Goal: Task Accomplishment & Management: Manage account settings

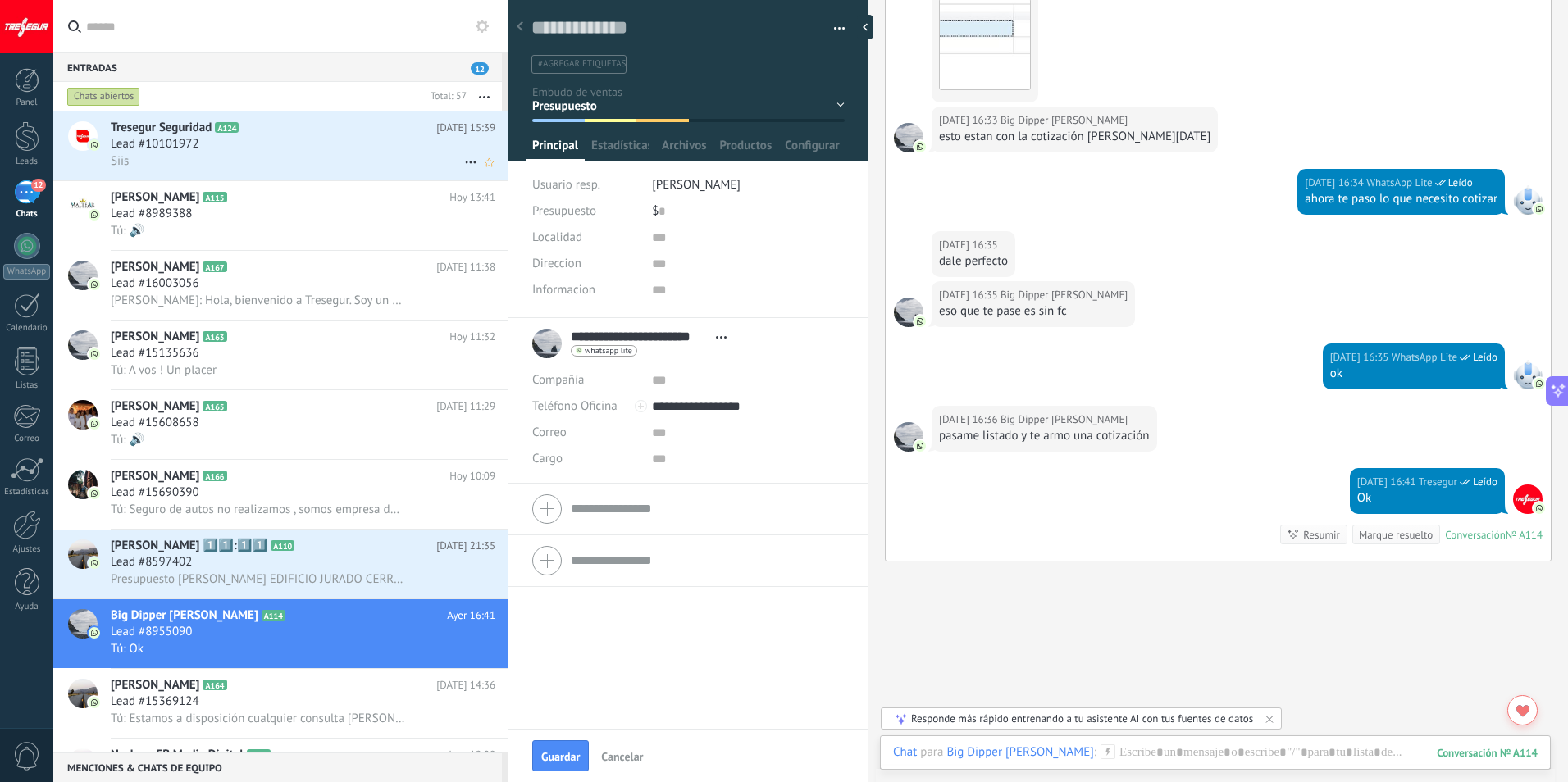
click at [195, 155] on div "Siis" at bounding box center [303, 161] width 385 height 17
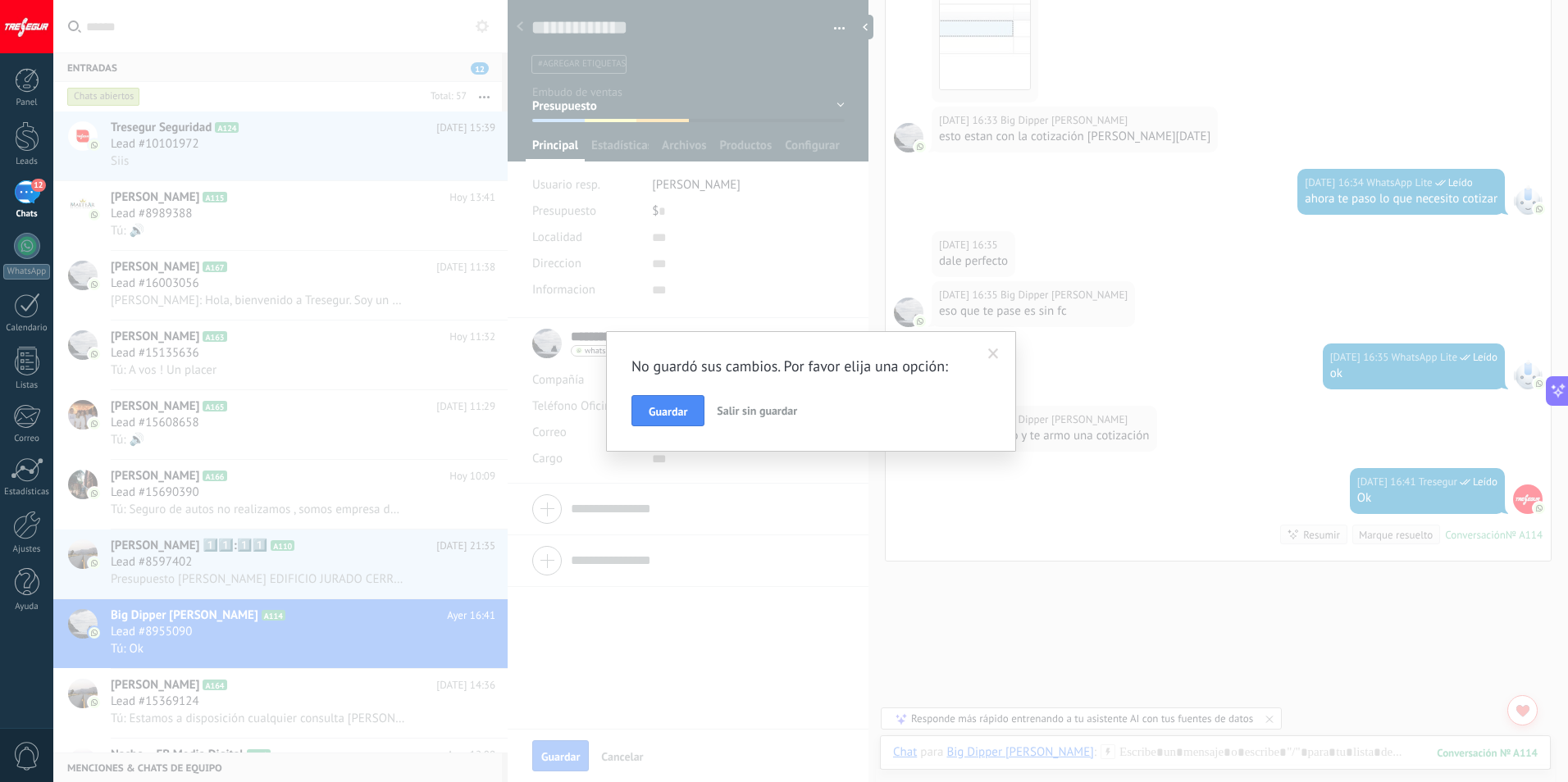
click at [712, 413] on button "Salir sin guardar" at bounding box center [757, 411] width 93 height 31
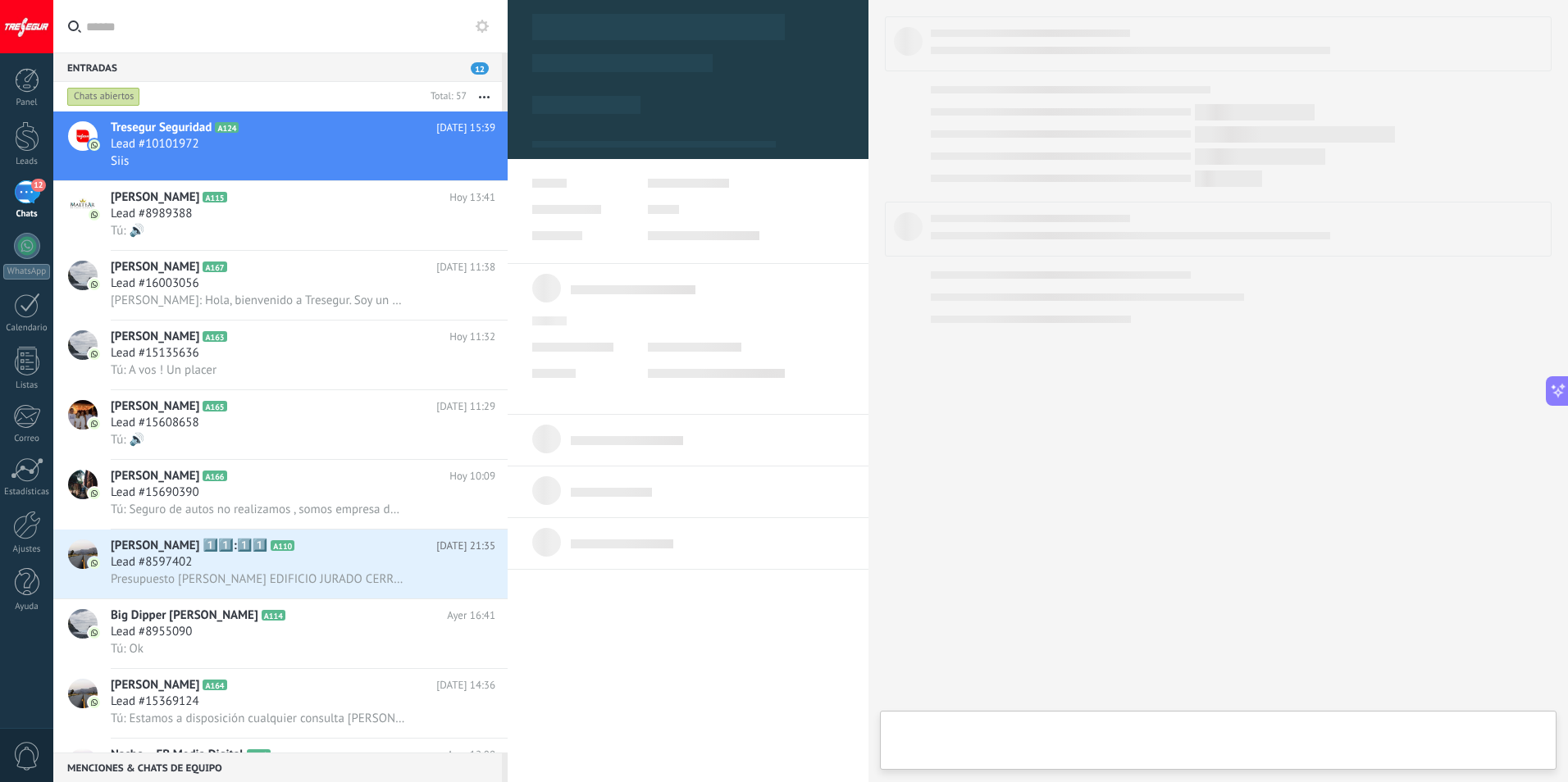
type textarea "**********"
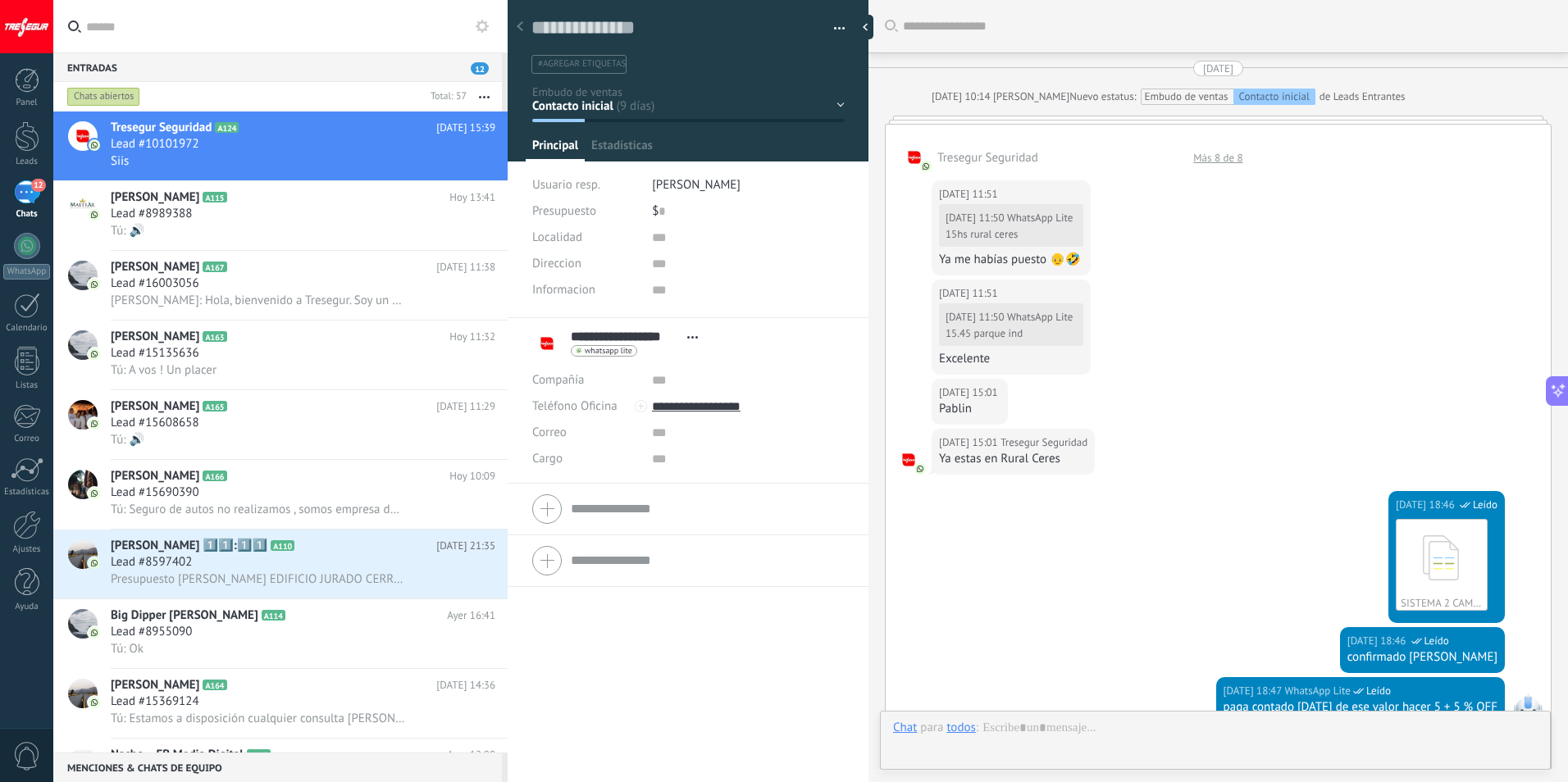
scroll to position [2793, 0]
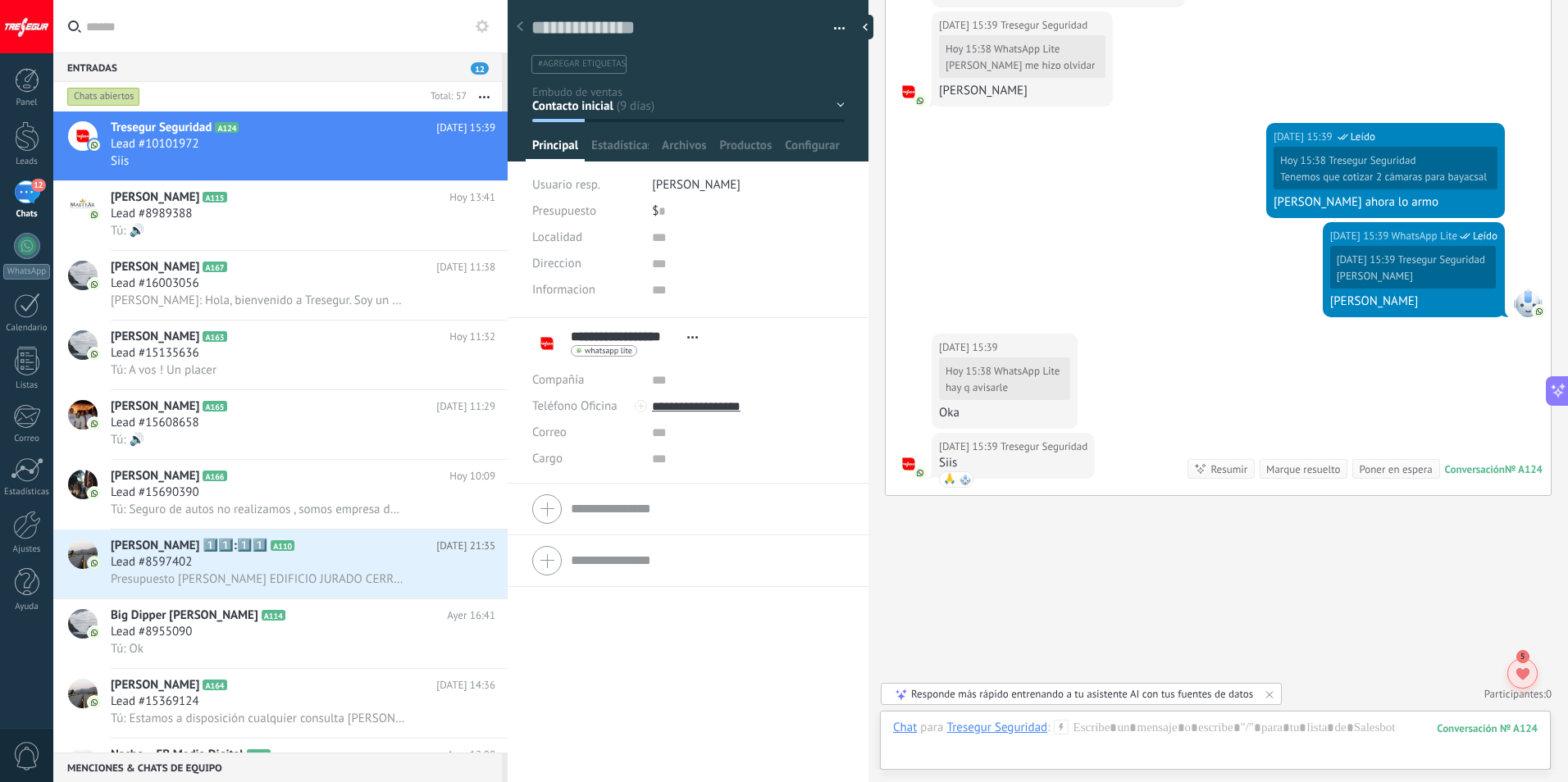
click at [1532, 677] on div at bounding box center [1522, 673] width 30 height 30
click at [1534, 676] on div at bounding box center [1522, 673] width 30 height 30
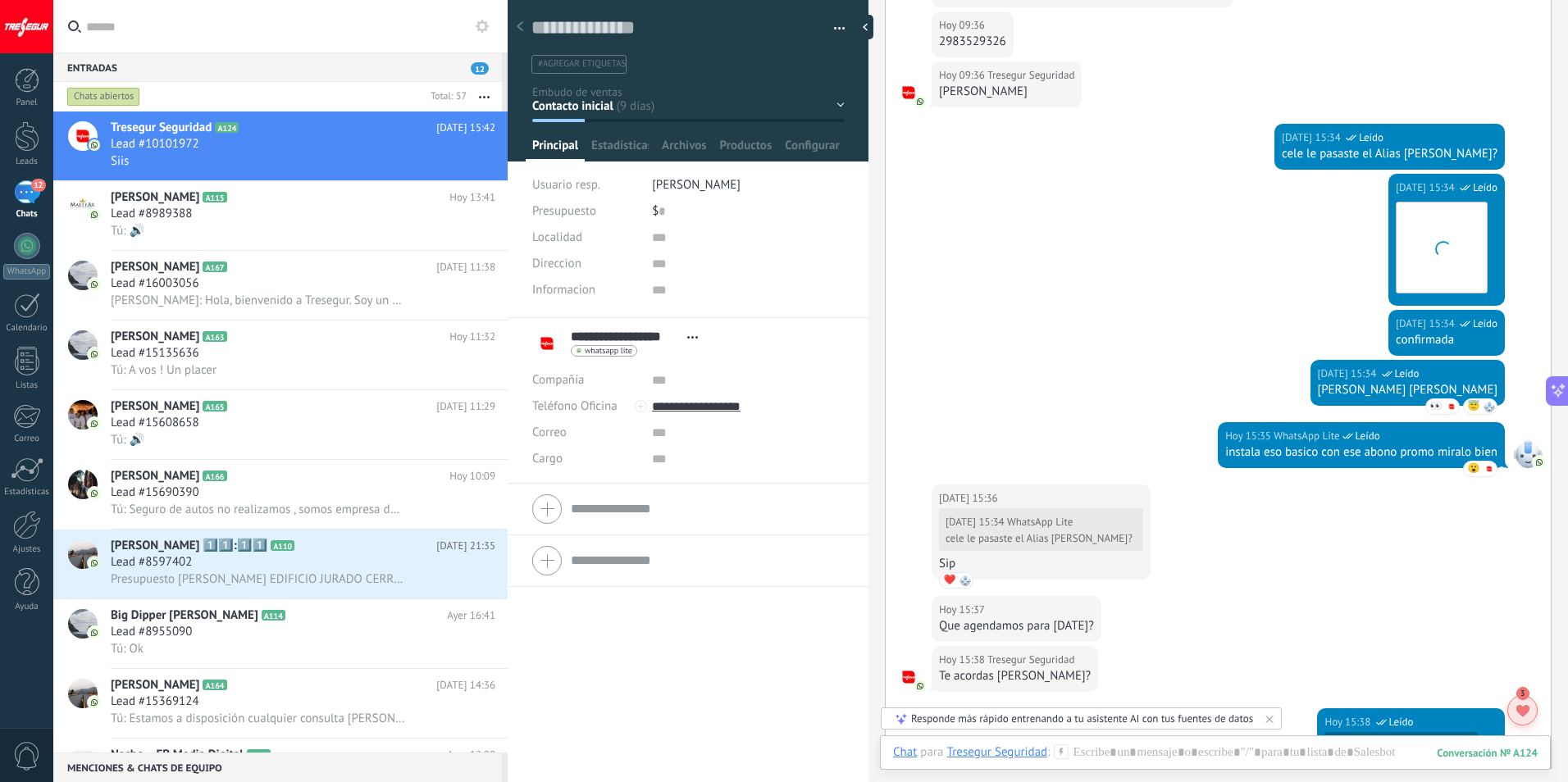
click at [1526, 714] on icon at bounding box center [1523, 711] width 14 height 13
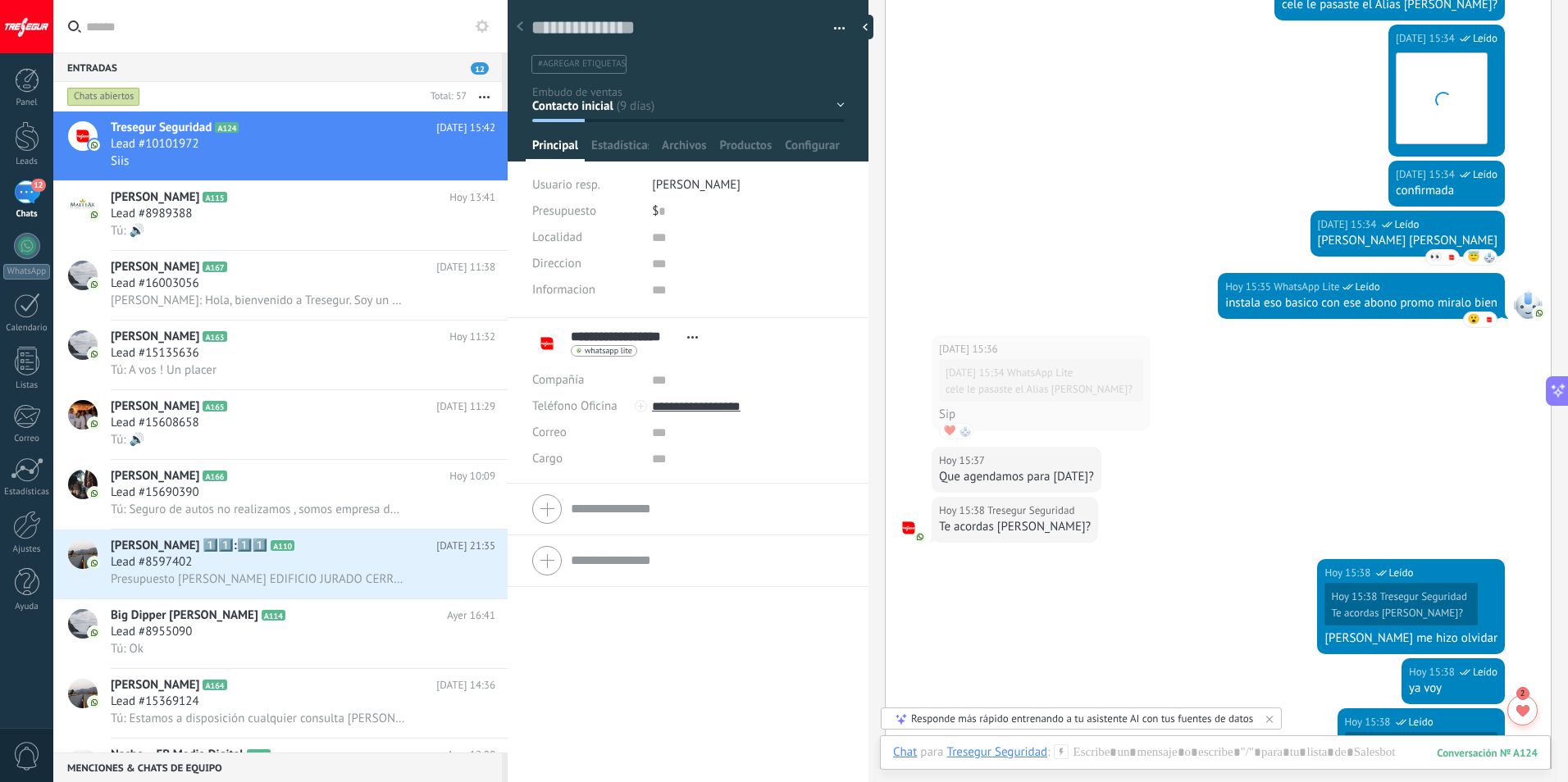
click at [1526, 714] on icon at bounding box center [1523, 711] width 14 height 13
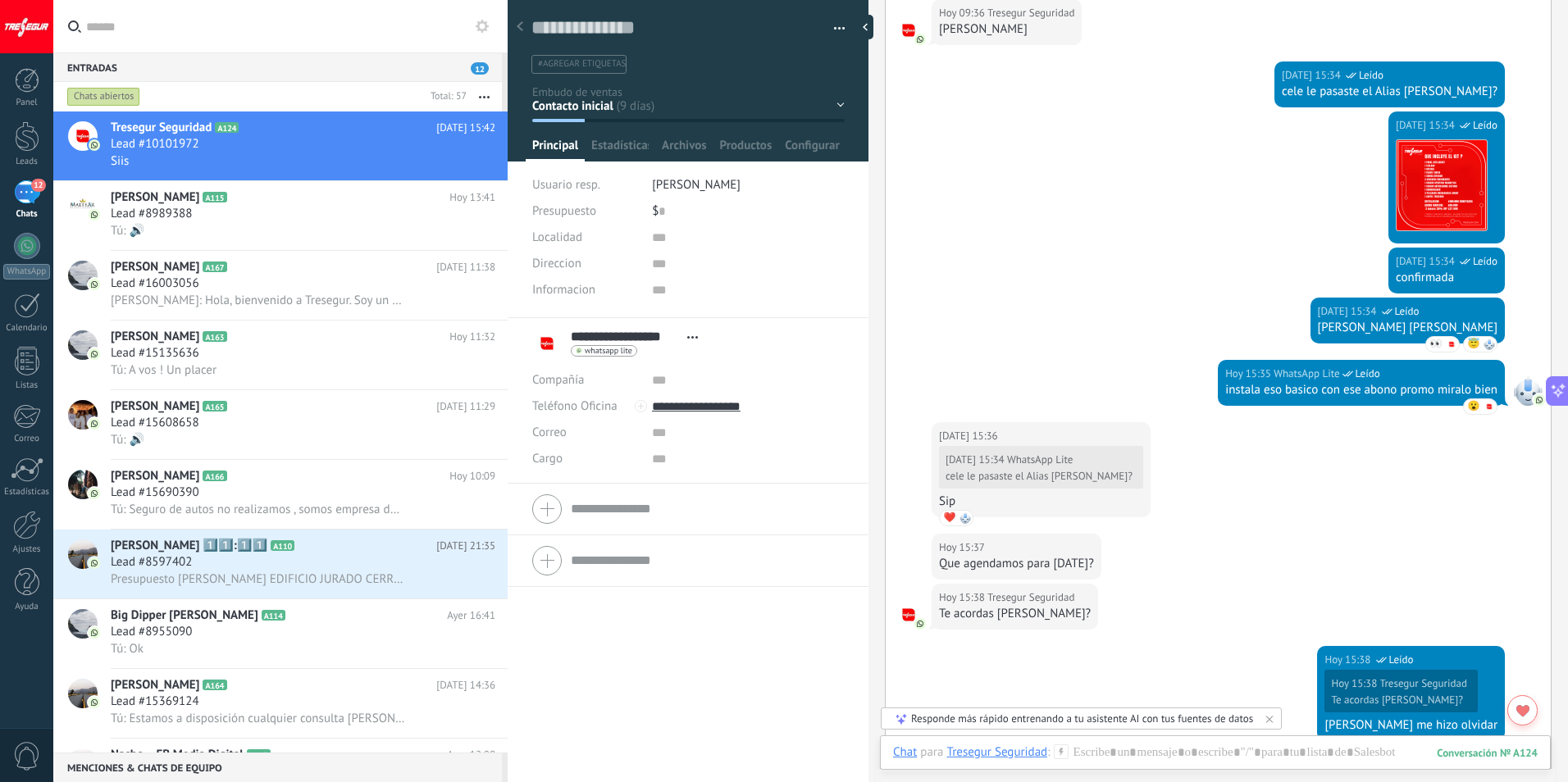
click at [1526, 714] on icon at bounding box center [1523, 711] width 14 height 13
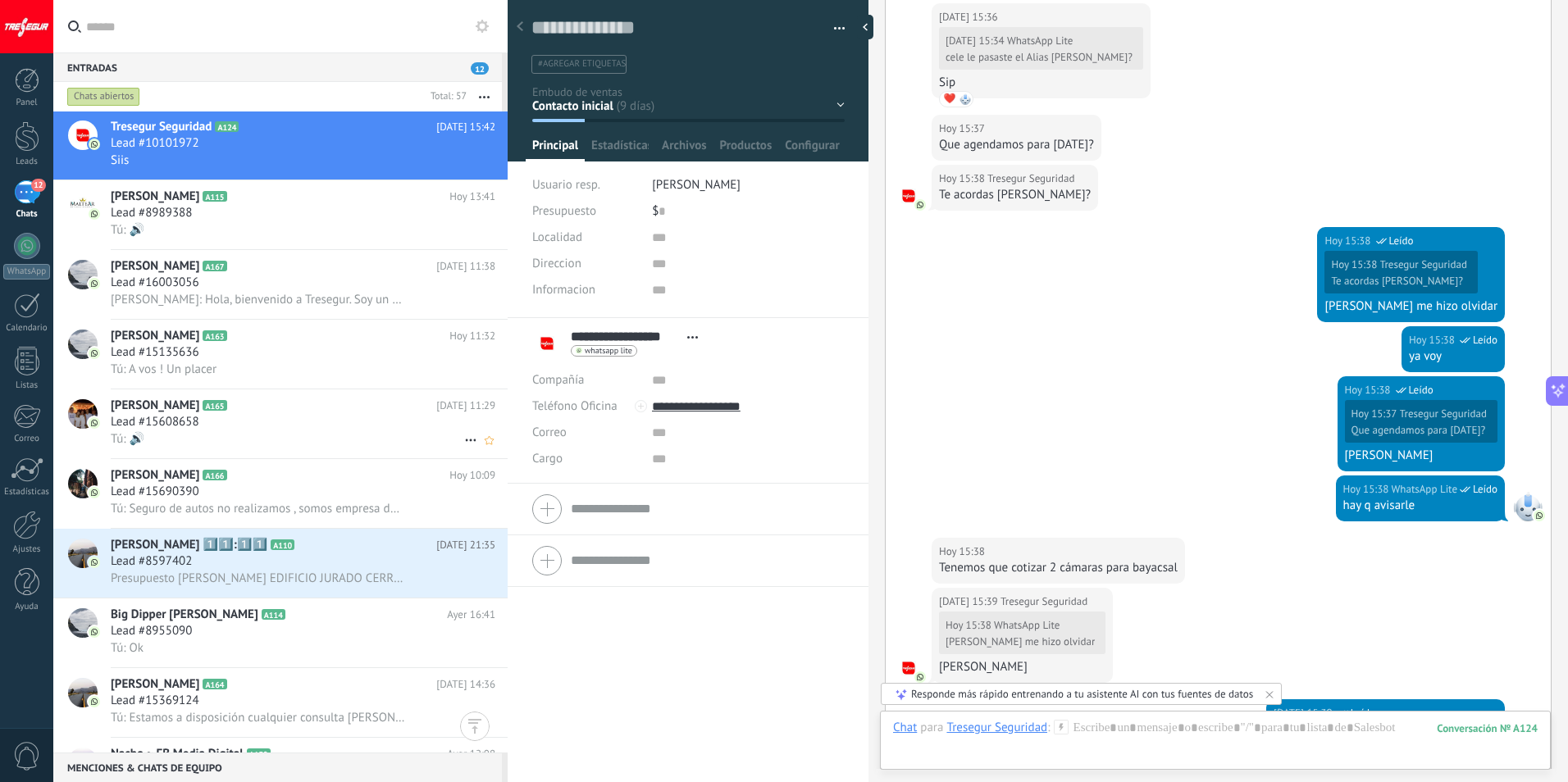
scroll to position [0, 0]
